Goal: Check status: Check status

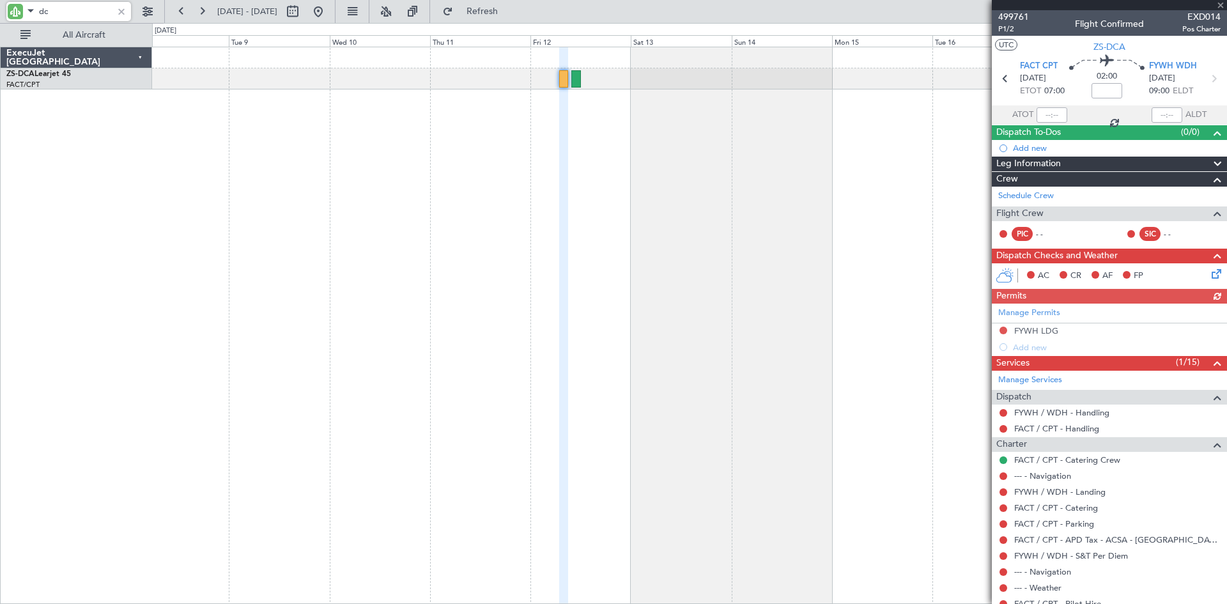
type input "d"
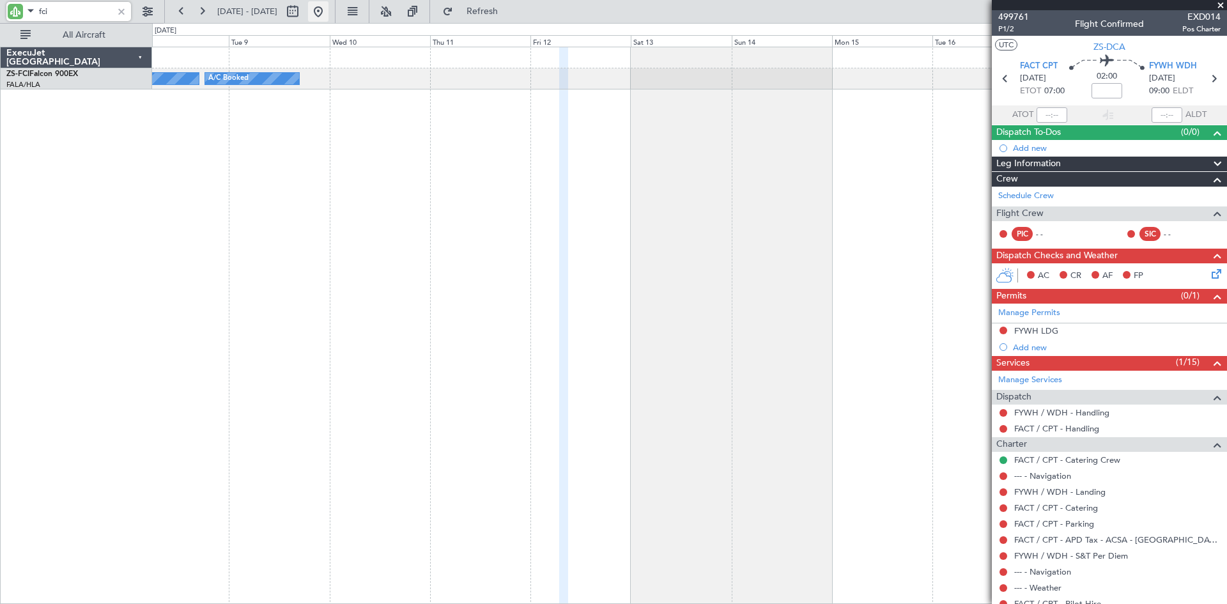
type input "fci"
click at [329, 7] on button at bounding box center [318, 11] width 20 height 20
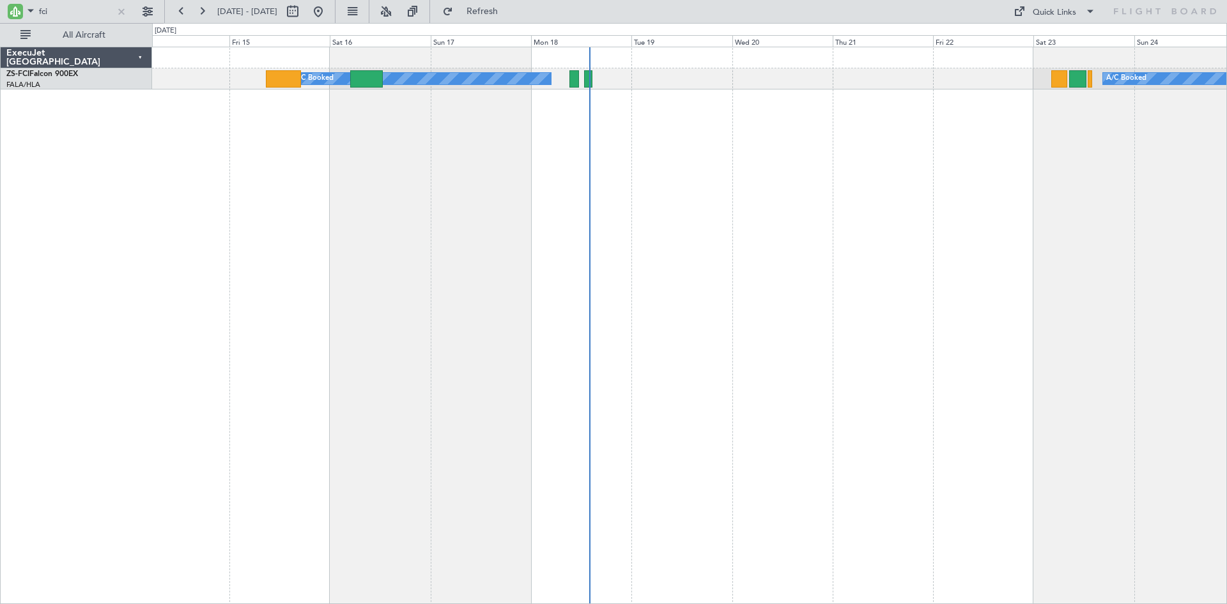
click at [690, 86] on div "A/C Booked A/C Booked A/C Booked A/C Booked A/C Booked A/C Booked A/C Booked A/…" at bounding box center [689, 78] width 1074 height 21
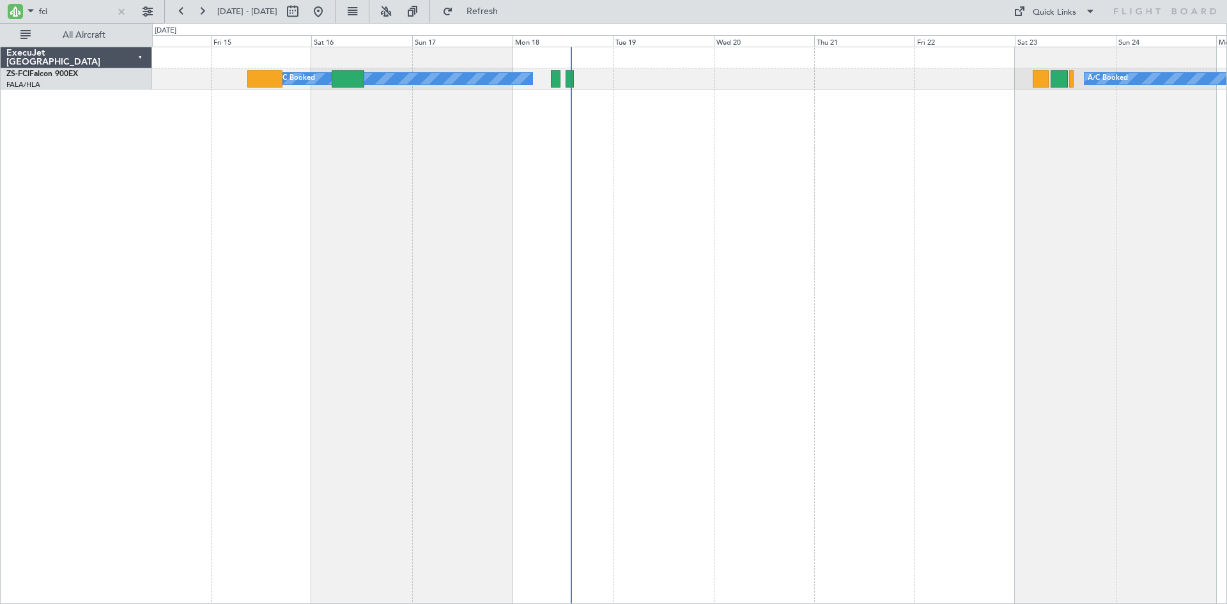
click at [631, 89] on div "A/C Booked A/C Booked A/C Booked A/C Booked A/C Booked A/C Booked A/C Booked A/…" at bounding box center [689, 78] width 1074 height 21
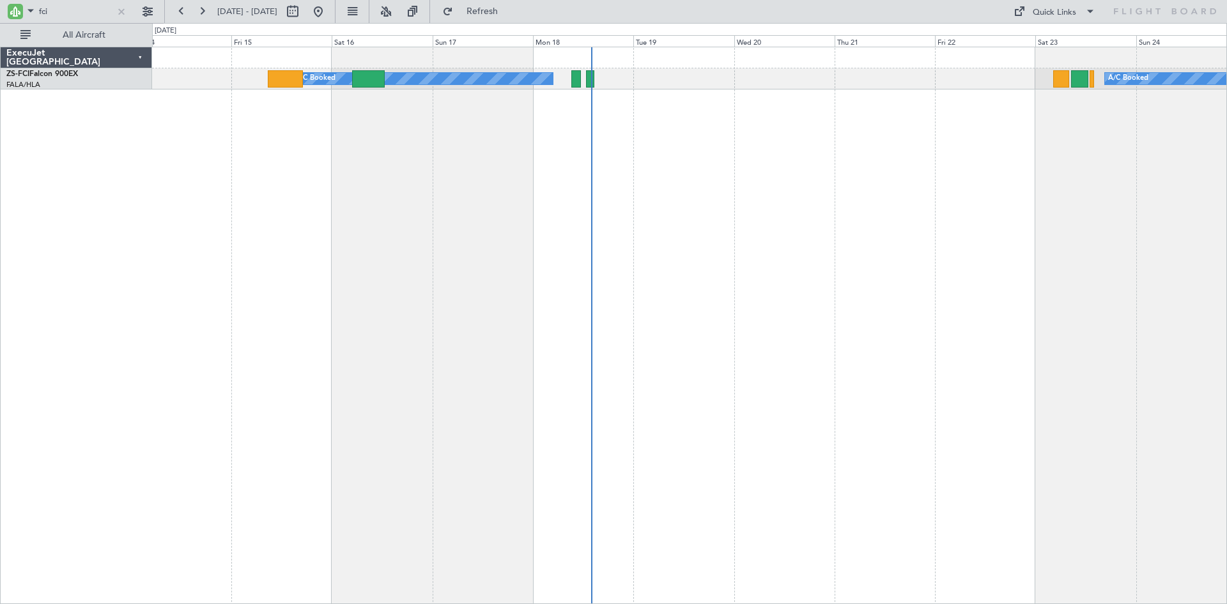
click at [654, 80] on div "A/C Booked A/C Booked A/C Booked A/C Booked A/C Booked A/C Booked A/C Booked A/…" at bounding box center [689, 78] width 1074 height 21
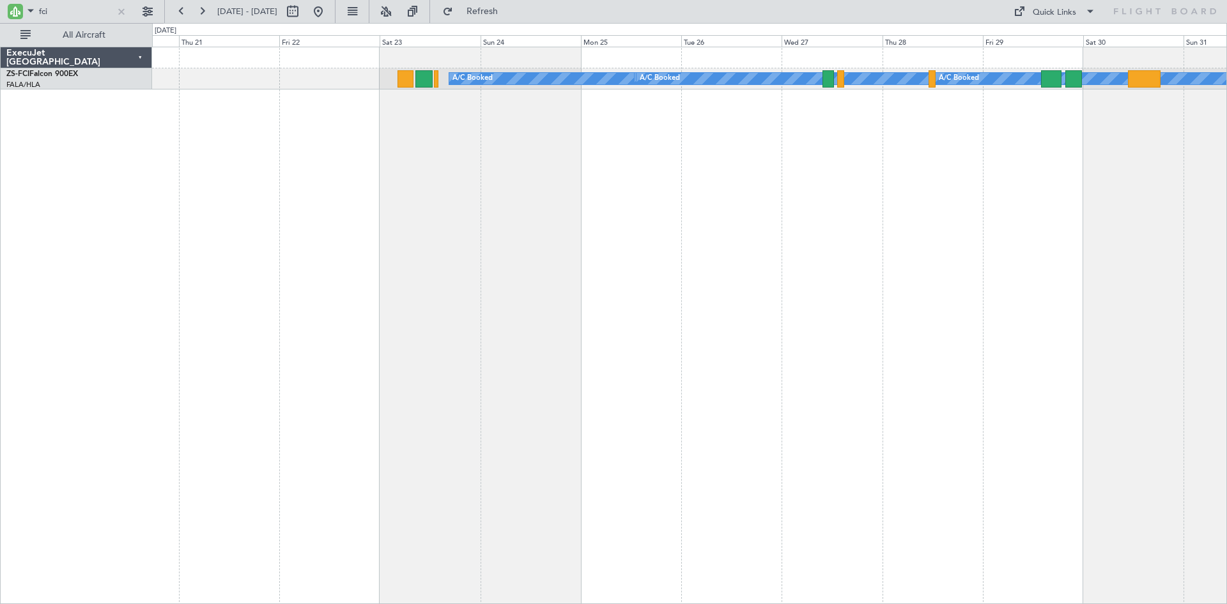
click at [400, 205] on div "A/C Booked A/C Booked A/C Booked A/C Booked A/C Booked A/C Booked A/C Booked" at bounding box center [689, 325] width 1075 height 557
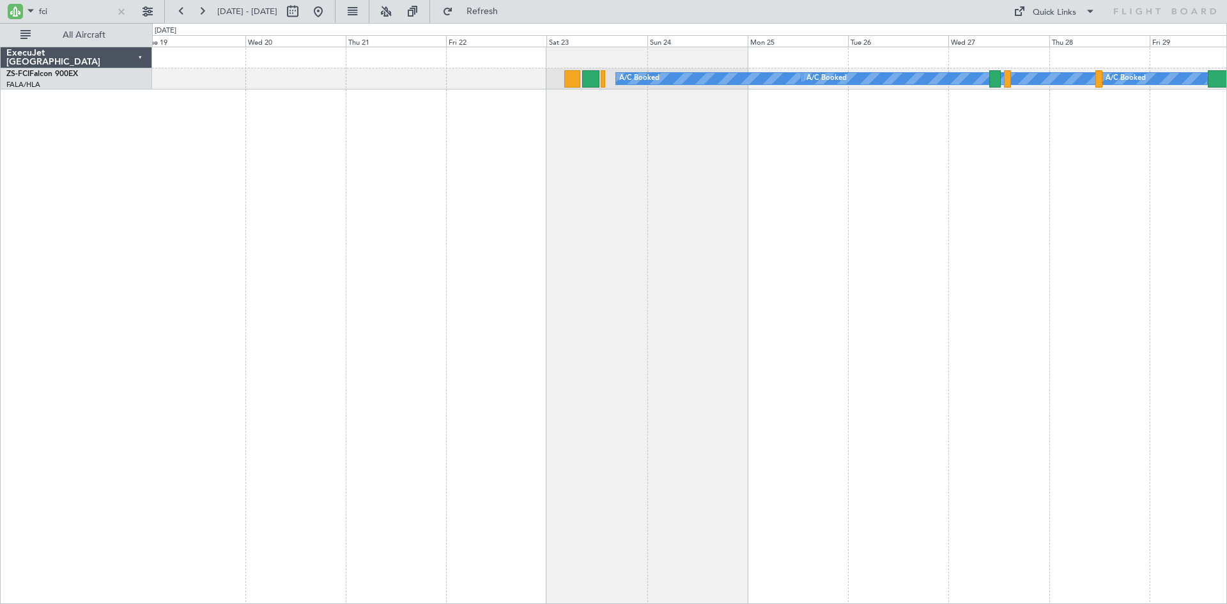
click at [677, 193] on div "A/C Booked A/C Booked A/C Booked A/C Booked A/C Booked A/C Booked A/C Booked" at bounding box center [689, 325] width 1075 height 557
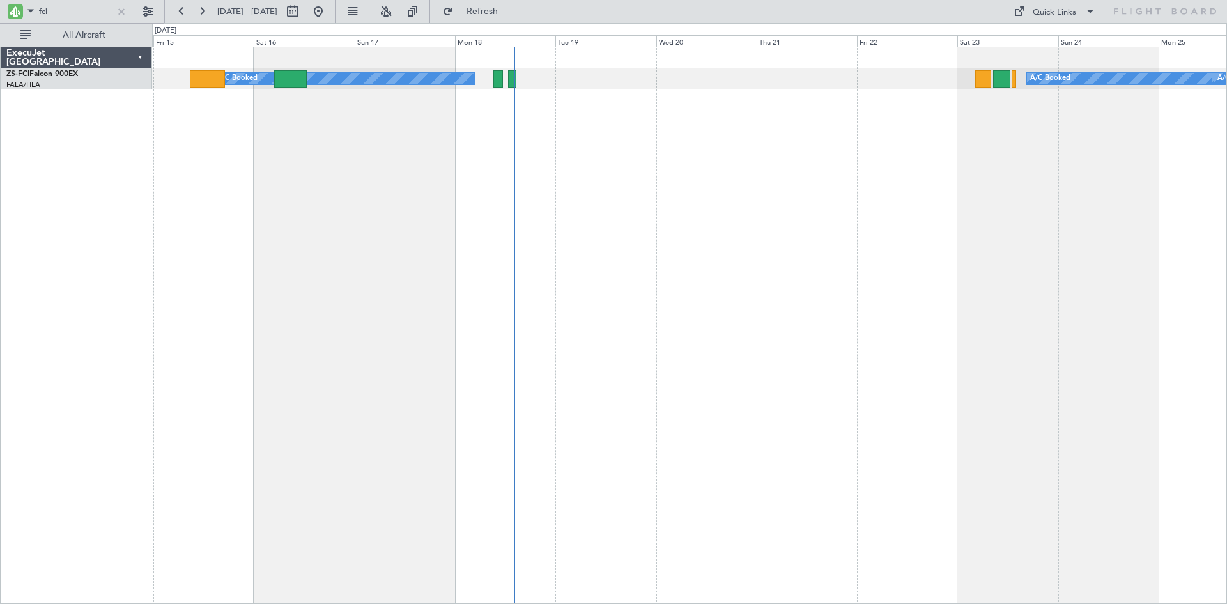
click at [816, 146] on div "A/C Booked A/C Booked A/C Booked A/C Booked A/C Booked A/C Booked A/C Booked A/…" at bounding box center [689, 325] width 1075 height 557
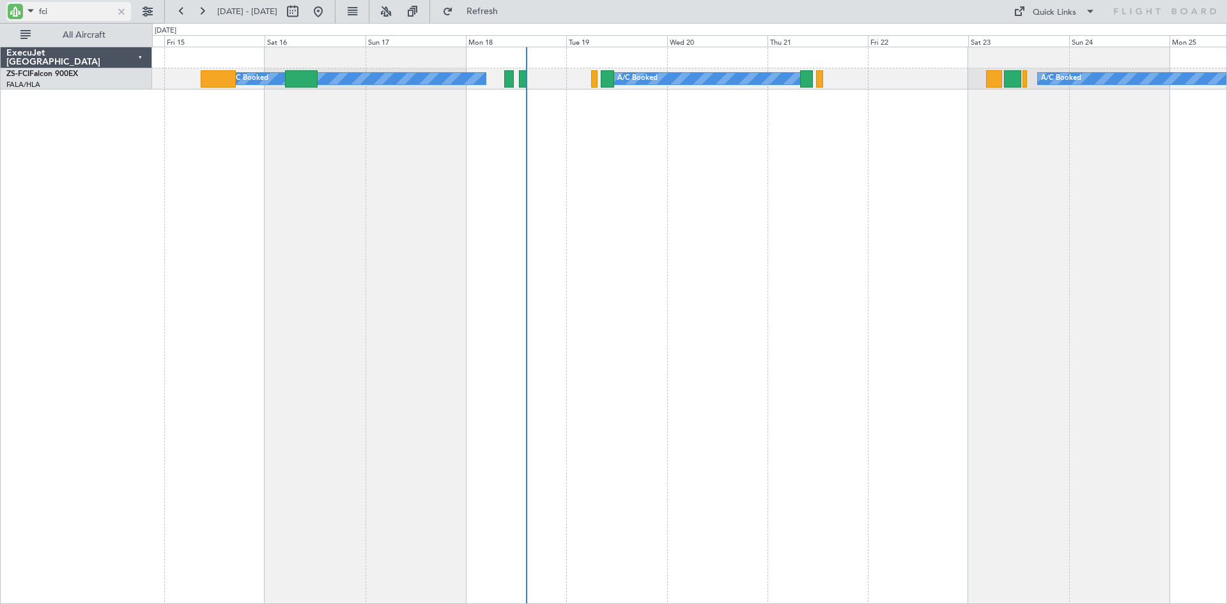
click at [121, 12] on div at bounding box center [121, 11] width 14 height 14
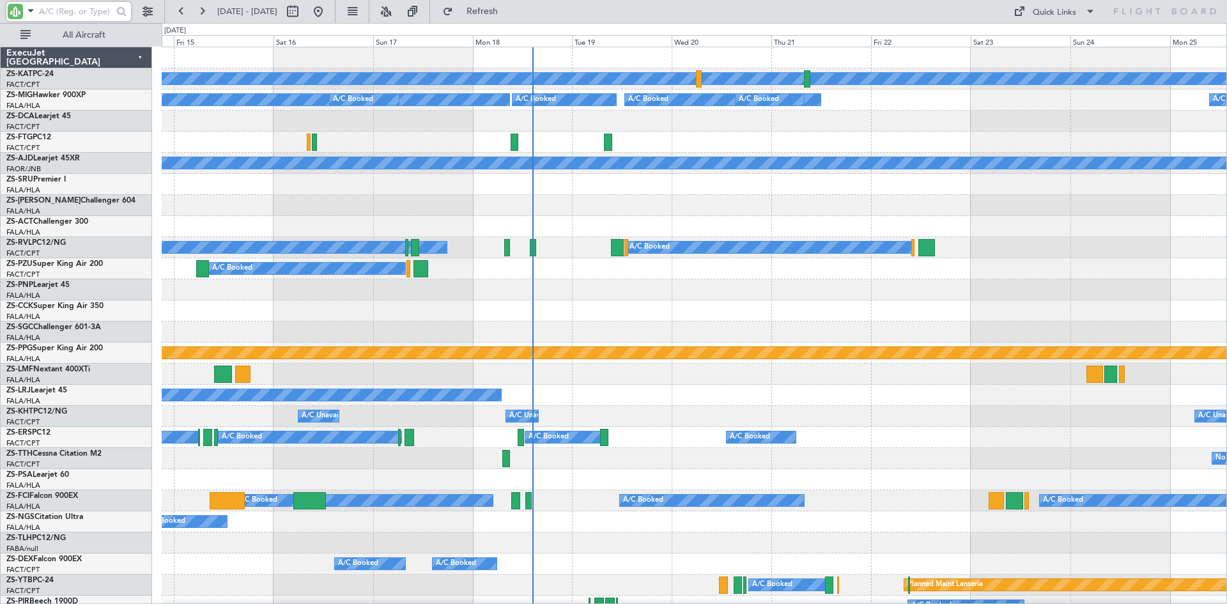
drag, startPoint x: 359, startPoint y: 11, endPoint x: 380, endPoint y: 29, distance: 27.7
click at [329, 11] on button at bounding box center [318, 11] width 20 height 20
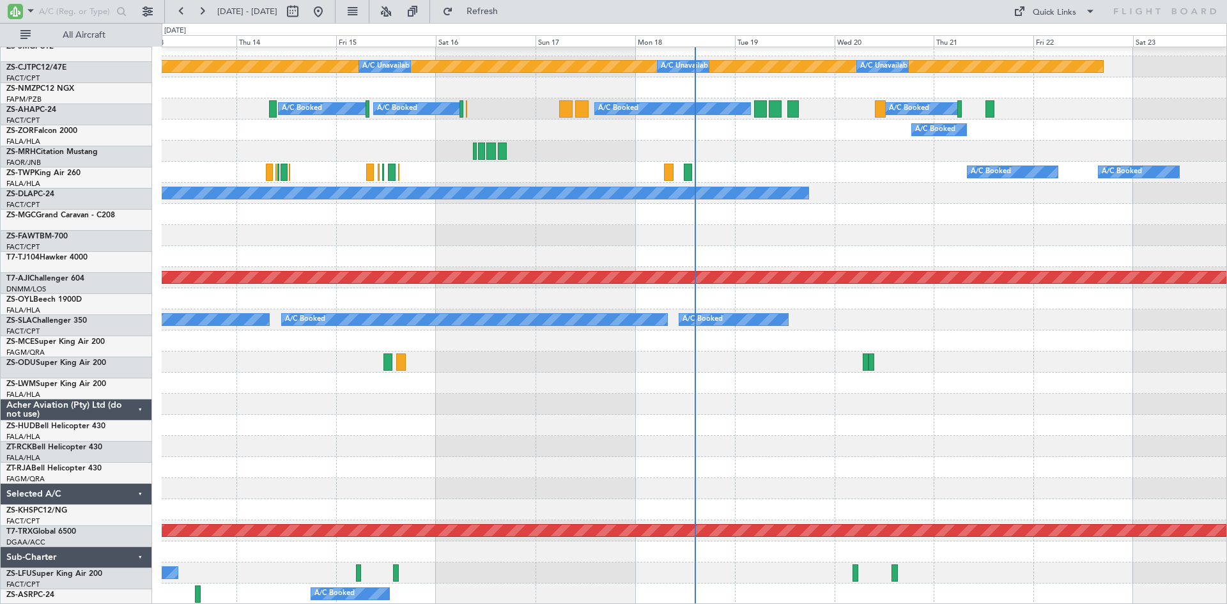
scroll to position [645, 0]
